Goal: Information Seeking & Learning: Learn about a topic

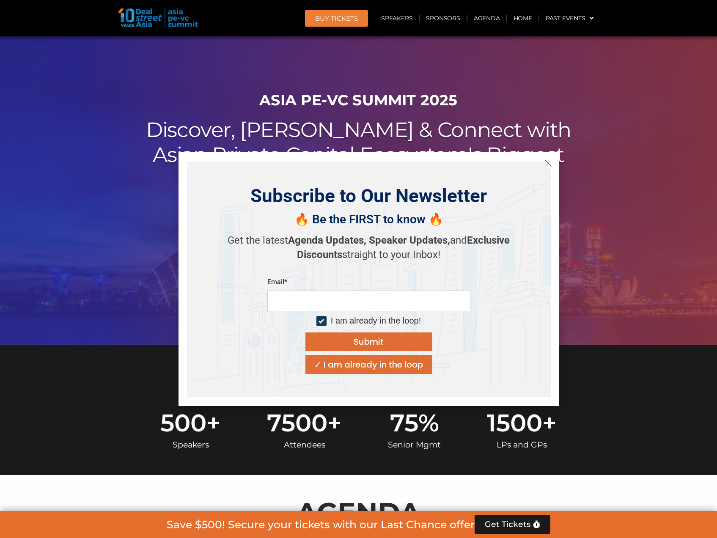
click at [550, 163] on icon "Close" at bounding box center [549, 164] width 8 height 8
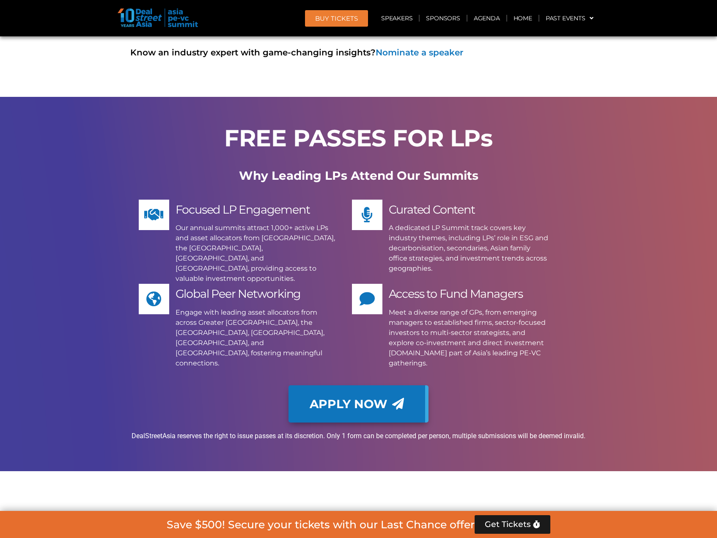
scroll to position [5418, 0]
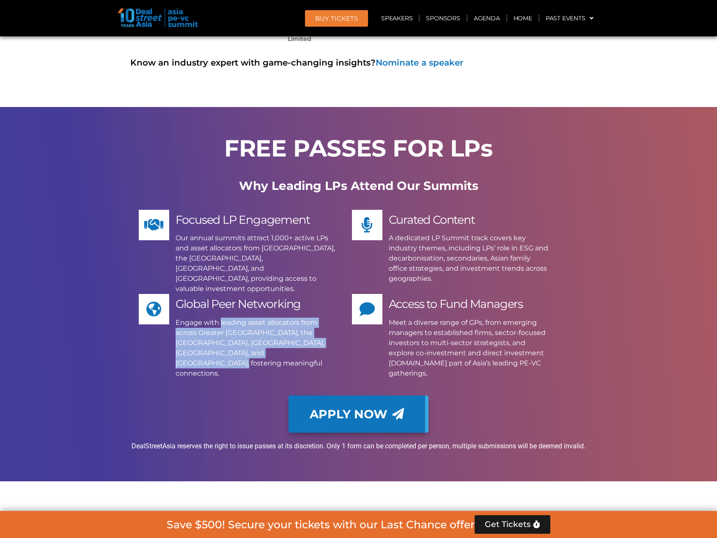
drag, startPoint x: 196, startPoint y: 260, endPoint x: 258, endPoint y: 296, distance: 71.7
click at [258, 318] on p "Engage with leading asset allocators from across Greater [GEOGRAPHIC_DATA], the…" at bounding box center [256, 348] width 160 height 61
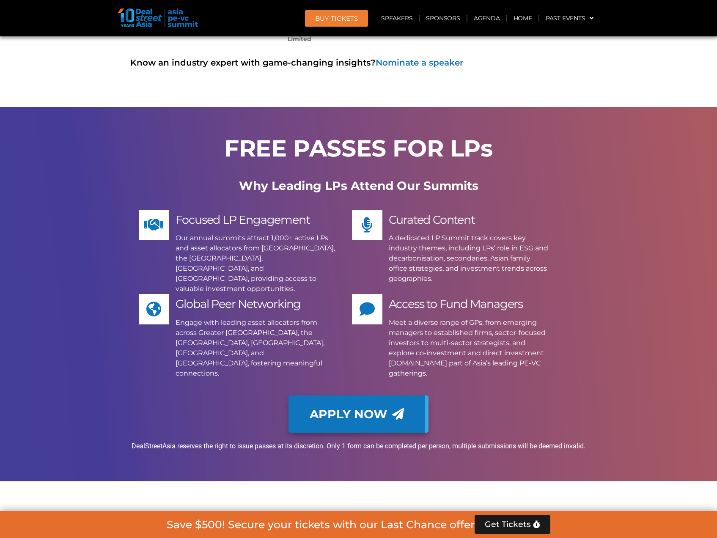
click at [446, 233] on p "A dedicated LP Summit track covers key industry themes, including LPs’ role in …" at bounding box center [469, 258] width 160 height 51
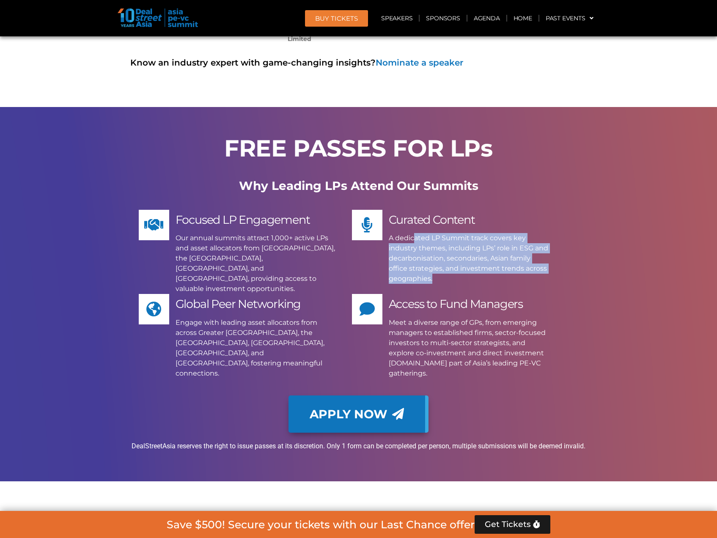
click at [446, 233] on p "A dedicated LP Summit track covers key industry themes, including LPs’ role in …" at bounding box center [469, 258] width 160 height 51
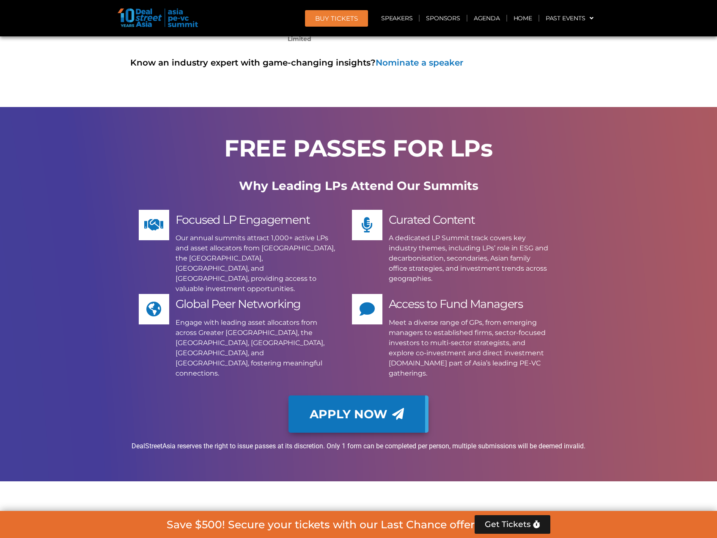
click at [588, 188] on div "FREE PASSES FOR LPs Why Leading LPs Attend Our Summits Focused LP Engagement Ou…" at bounding box center [359, 294] width 483 height 375
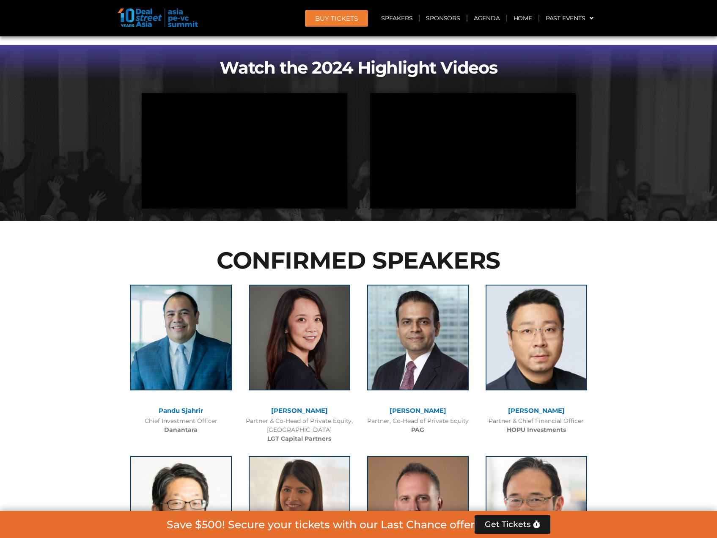
scroll to position [0, 0]
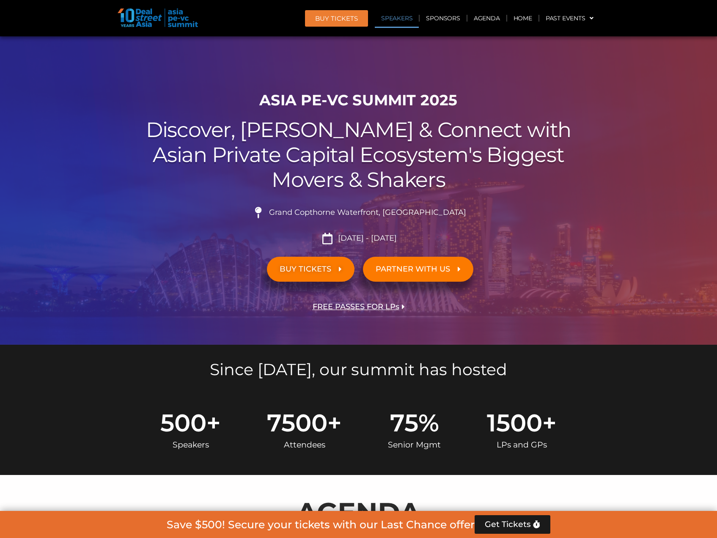
click at [391, 19] on link "Speakers" at bounding box center [397, 17] width 44 height 19
click at [339, 13] on link "BUY Tickets" at bounding box center [336, 18] width 63 height 17
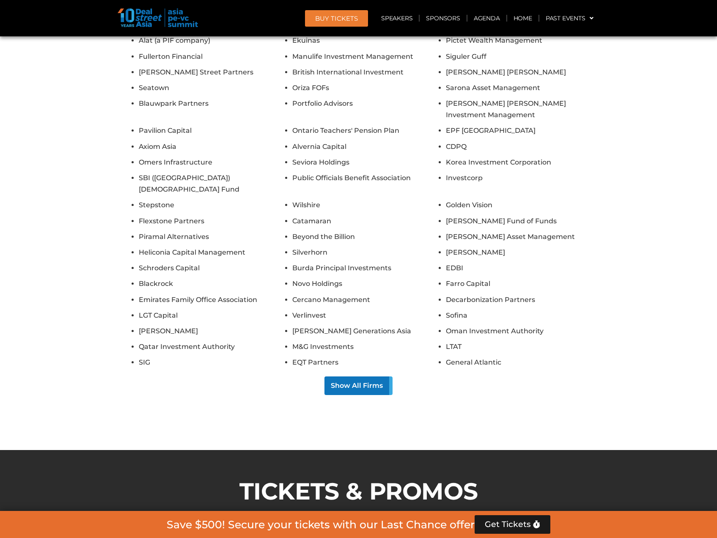
scroll to position [6417, 0]
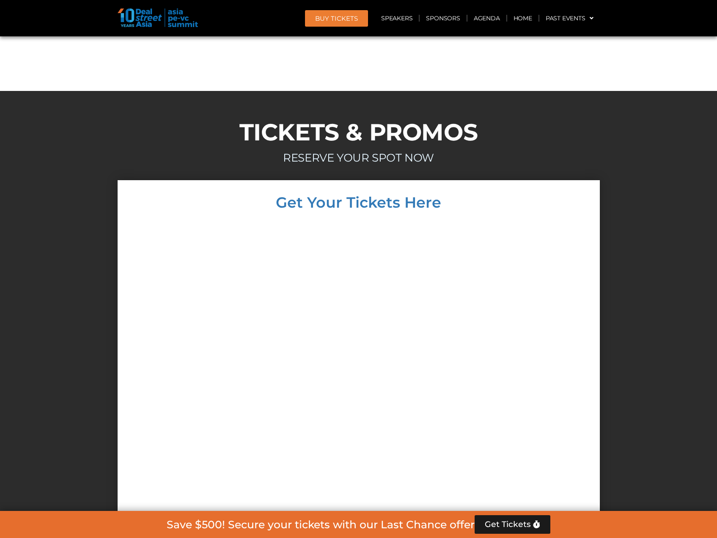
click at [181, 17] on img at bounding box center [158, 17] width 80 height 19
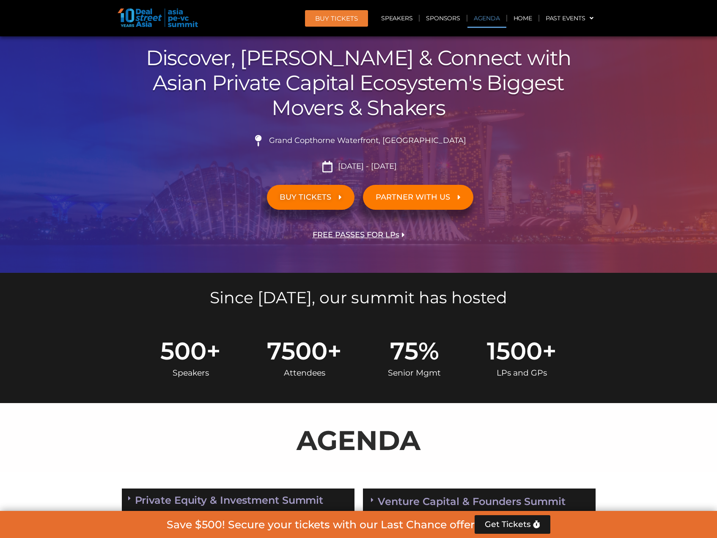
scroll to position [0, 0]
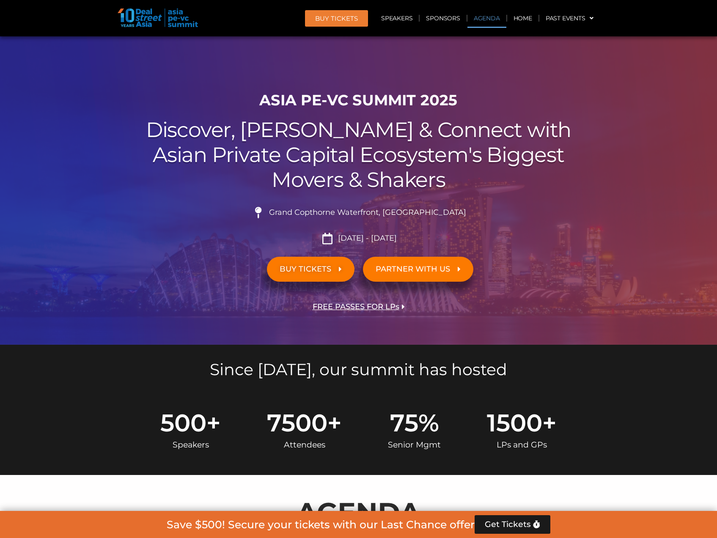
click at [486, 19] on link "Agenda" at bounding box center [487, 17] width 39 height 19
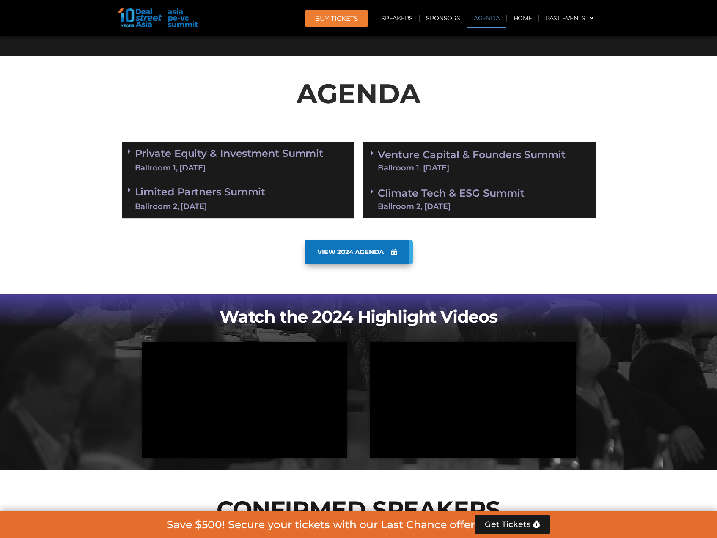
scroll to position [443, 0]
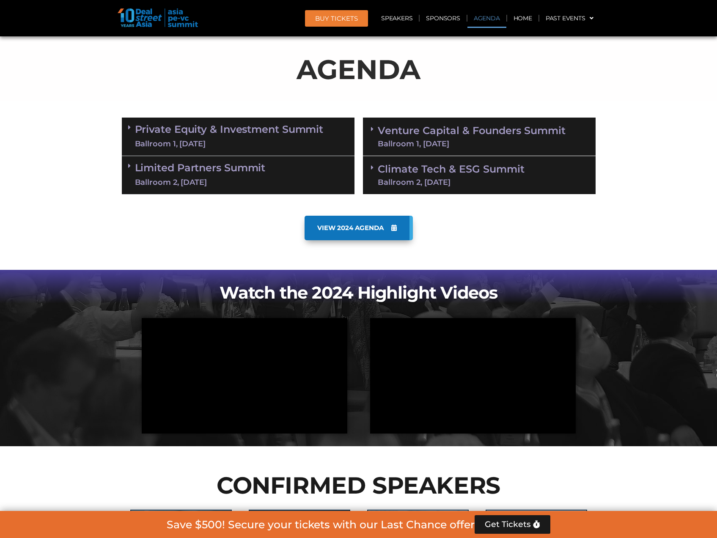
click at [357, 227] on span "VIEW 2024 AGENDA" at bounding box center [350, 228] width 66 height 8
click at [195, 134] on link "Private Equity & Investment Summit Ballroom 1, 10 Sept" at bounding box center [229, 136] width 189 height 25
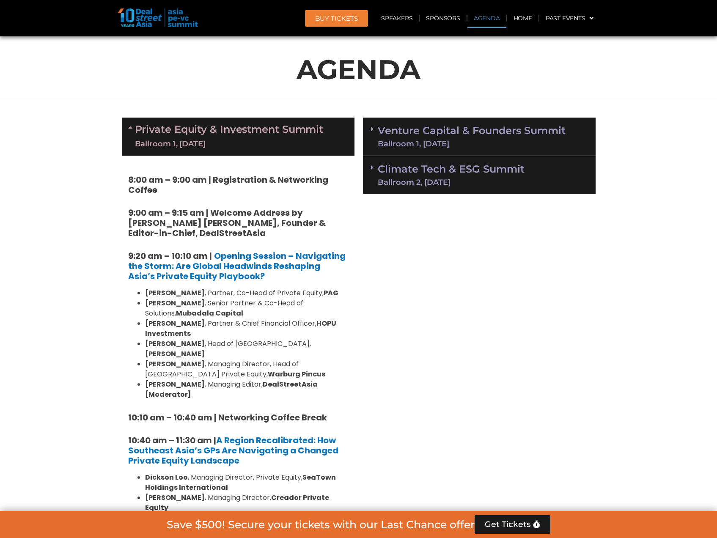
scroll to position [485, 0]
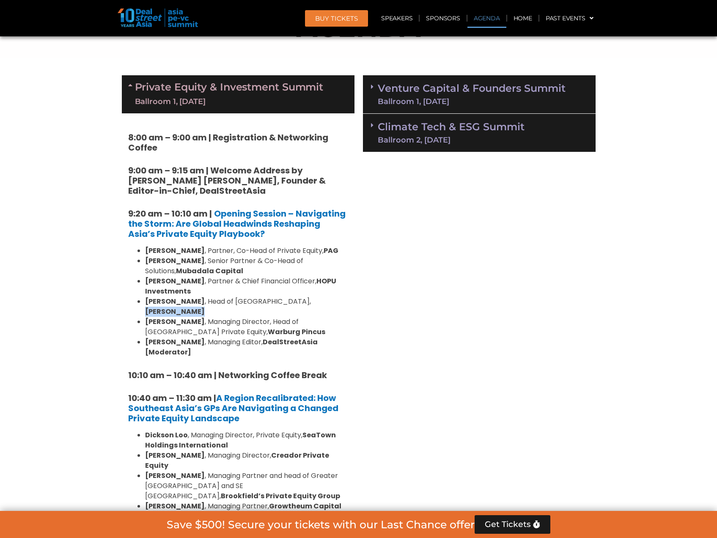
drag, startPoint x: 329, startPoint y: 299, endPoint x: 271, endPoint y: 303, distance: 58.1
click at [271, 303] on li "Kerrine Koh , Head of South East Asia, Hamilton Lane" at bounding box center [246, 307] width 203 height 20
copy strong "[PERSON_NAME]"
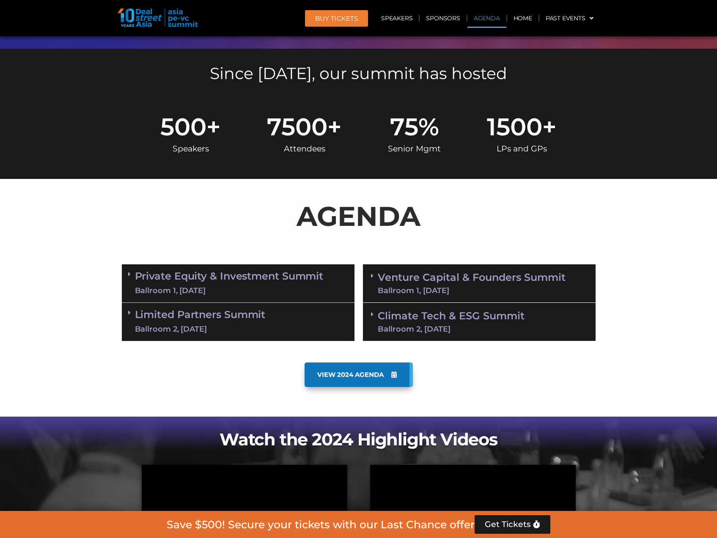
scroll to position [635, 0]
